Goal: Information Seeking & Learning: Learn about a topic

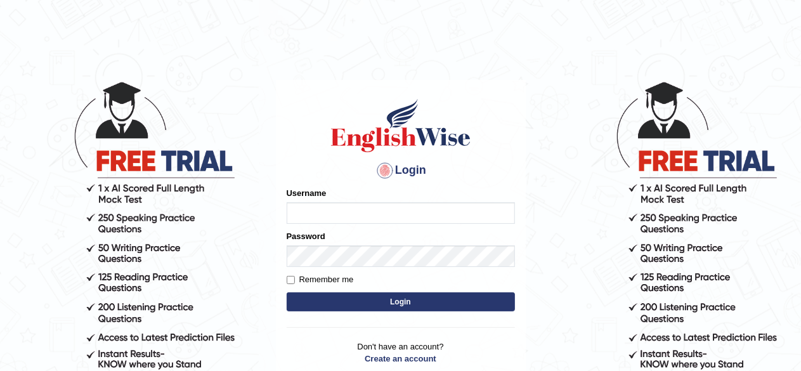
click at [309, 206] on input "Username" at bounding box center [401, 213] width 228 height 22
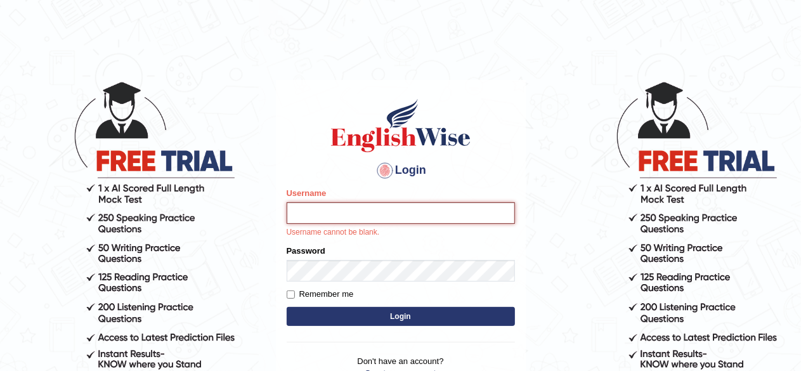
type input "udahal"
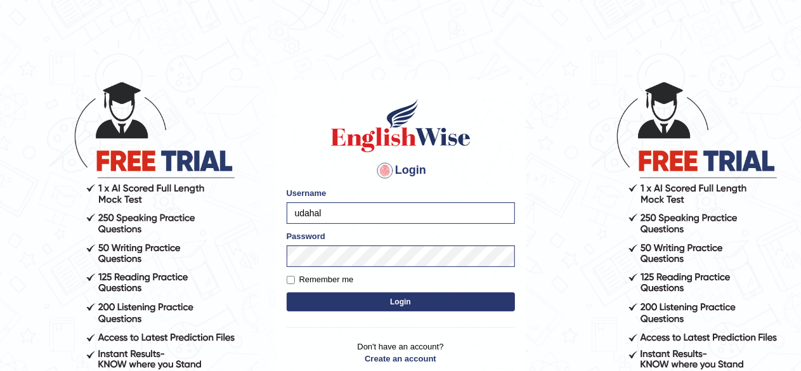
click at [379, 312] on form "Please fix the following errors: Username udahal Password Remember me Login" at bounding box center [401, 250] width 228 height 127
click at [372, 303] on button "Login" at bounding box center [401, 301] width 228 height 19
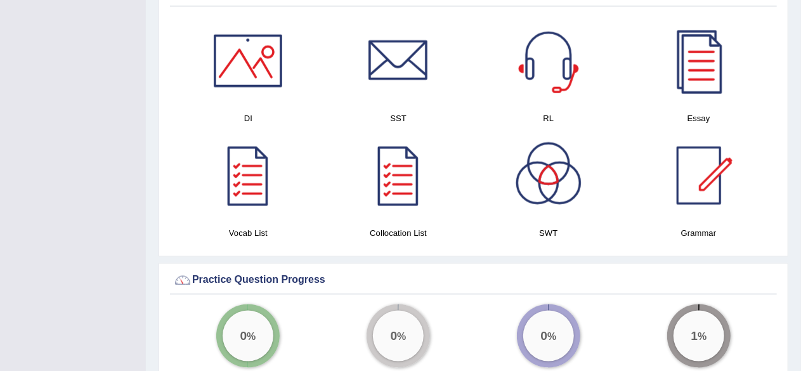
scroll to position [746, 0]
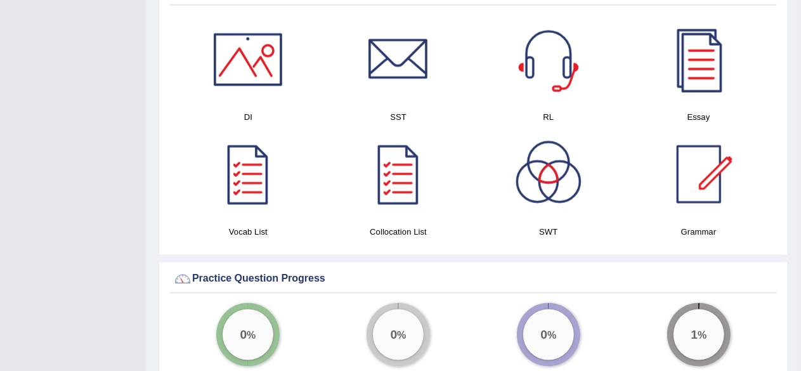
click at [704, 181] on div at bounding box center [698, 174] width 89 height 89
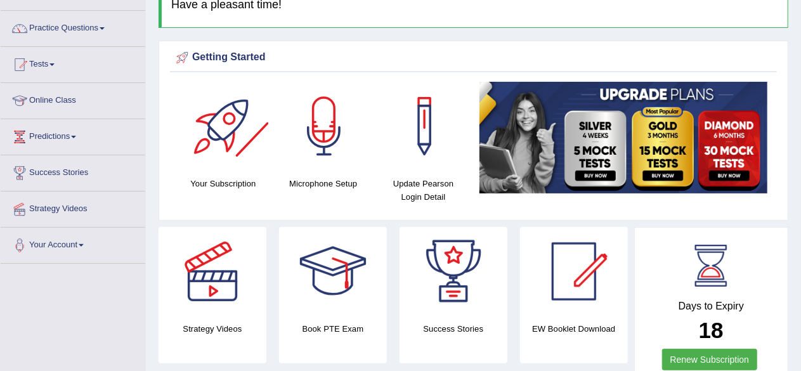
scroll to position [85, 0]
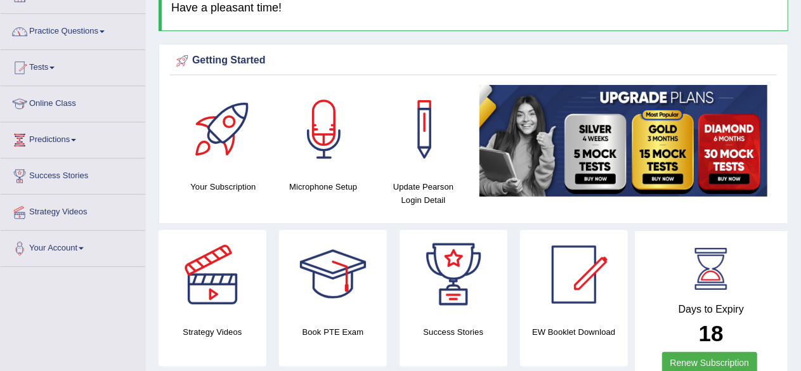
click at [101, 29] on link "Practice Questions" at bounding box center [73, 30] width 145 height 32
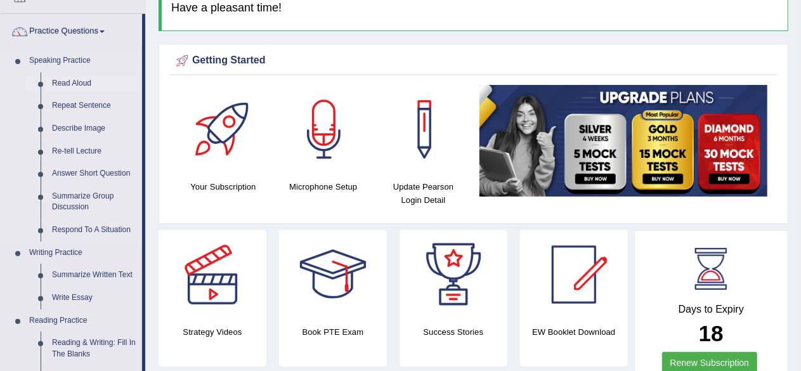
click at [71, 81] on link "Read Aloud" at bounding box center [94, 83] width 96 height 23
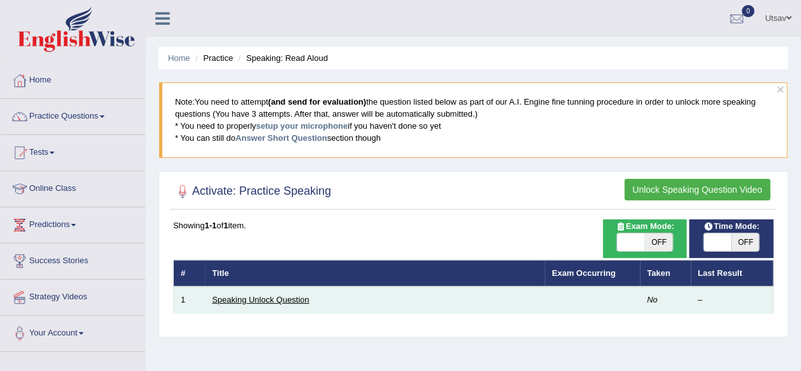
click at [281, 298] on link "Speaking Unlock Question" at bounding box center [260, 300] width 97 height 10
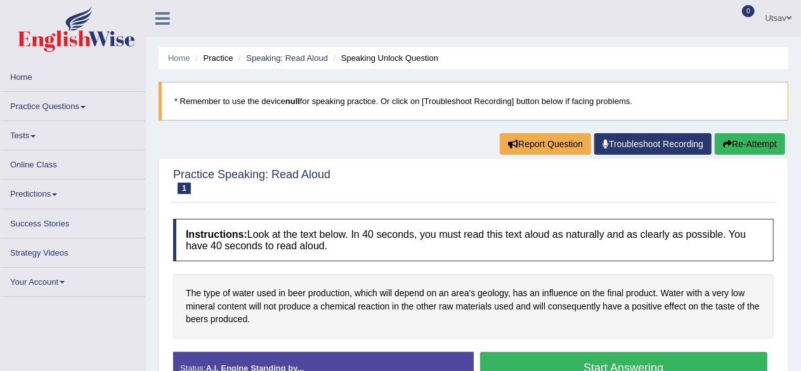
click at [281, 298] on div "The type of water used in beer production, which will depend on an area's geolo…" at bounding box center [473, 306] width 600 height 65
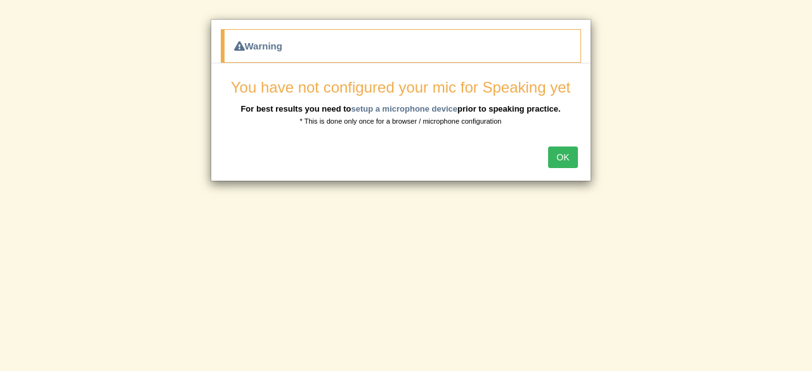
click at [557, 146] on button "OK" at bounding box center [562, 157] width 29 height 22
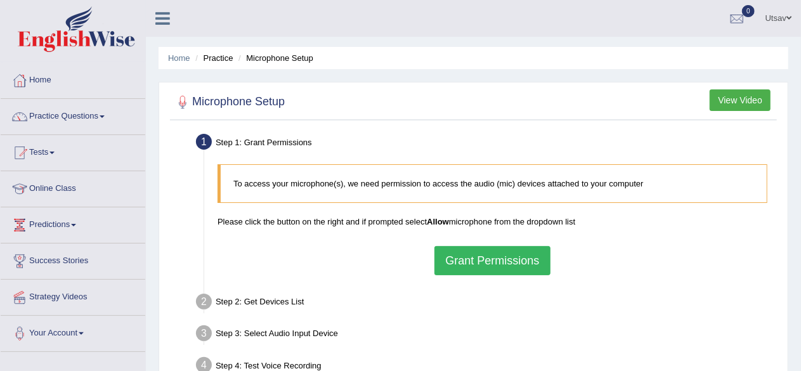
click at [517, 253] on button "Grant Permissions" at bounding box center [491, 260] width 115 height 29
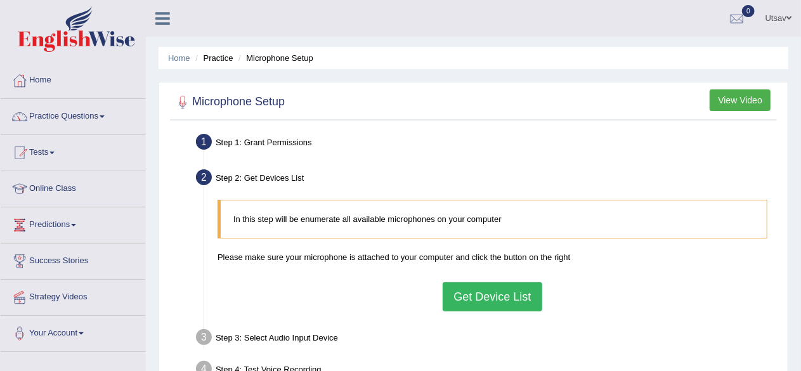
click at [483, 283] on button "Get Device List" at bounding box center [492, 296] width 99 height 29
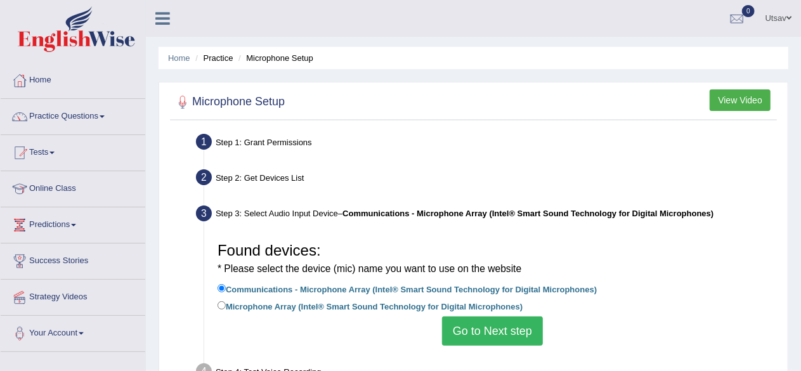
click at [489, 317] on button "Go to Next step" at bounding box center [492, 330] width 101 height 29
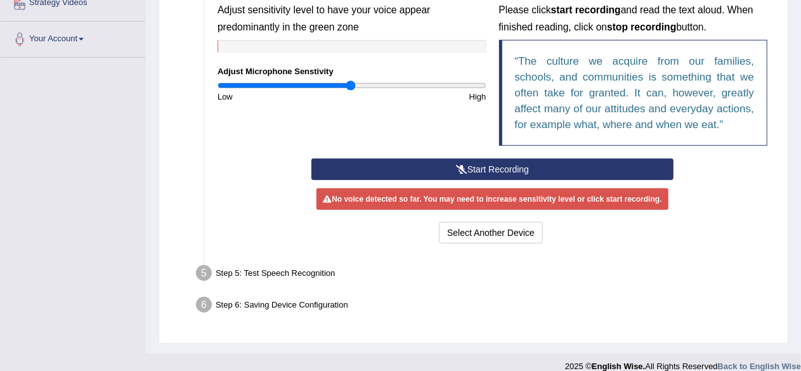
scroll to position [306, 0]
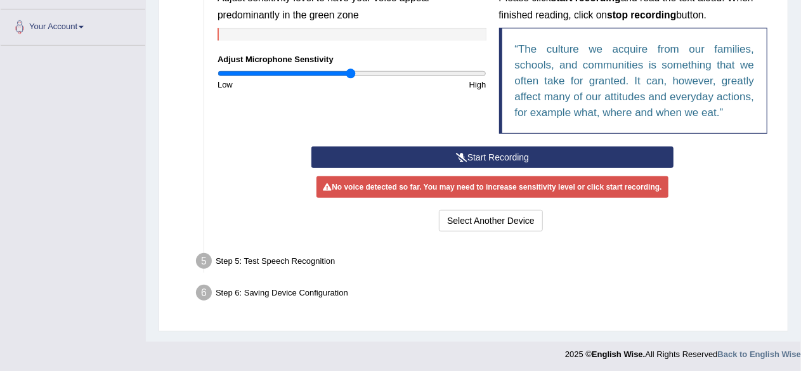
click at [553, 163] on button "Start Recording" at bounding box center [492, 157] width 362 height 22
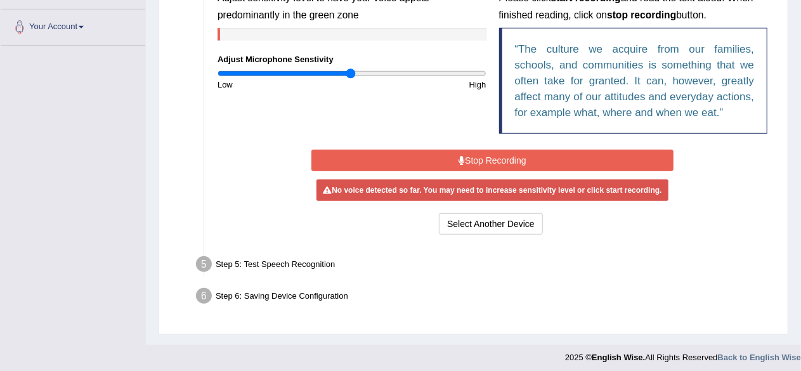
click at [553, 163] on button "Stop Recording" at bounding box center [492, 161] width 362 height 22
